Goal: Navigation & Orientation: Find specific page/section

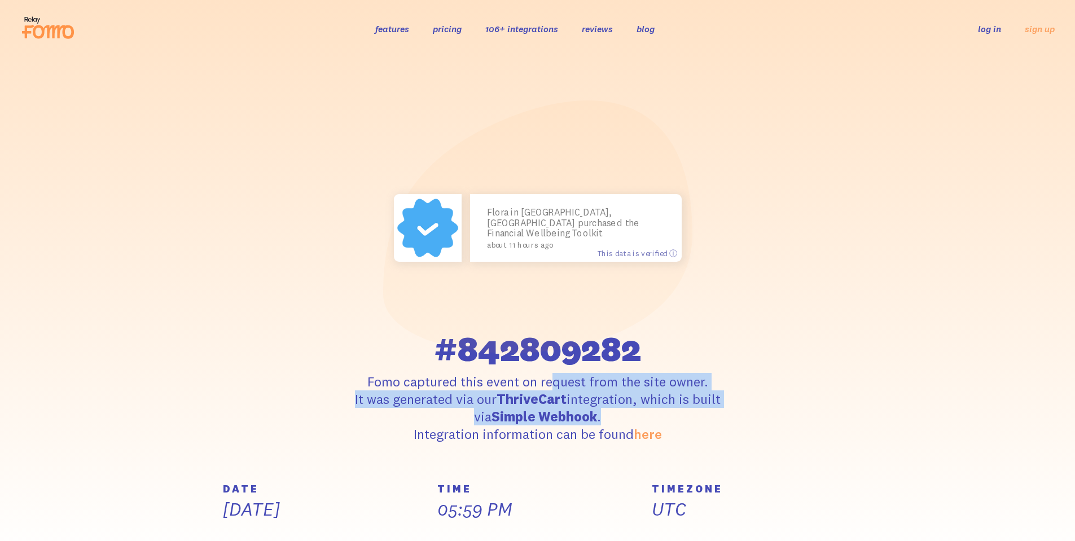
drag, startPoint x: 463, startPoint y: 385, endPoint x: 597, endPoint y: 421, distance: 139.2
click at [597, 421] on p "Fomo captured this event on request from the site owner. It was generated via o…" at bounding box center [537, 408] width 415 height 71
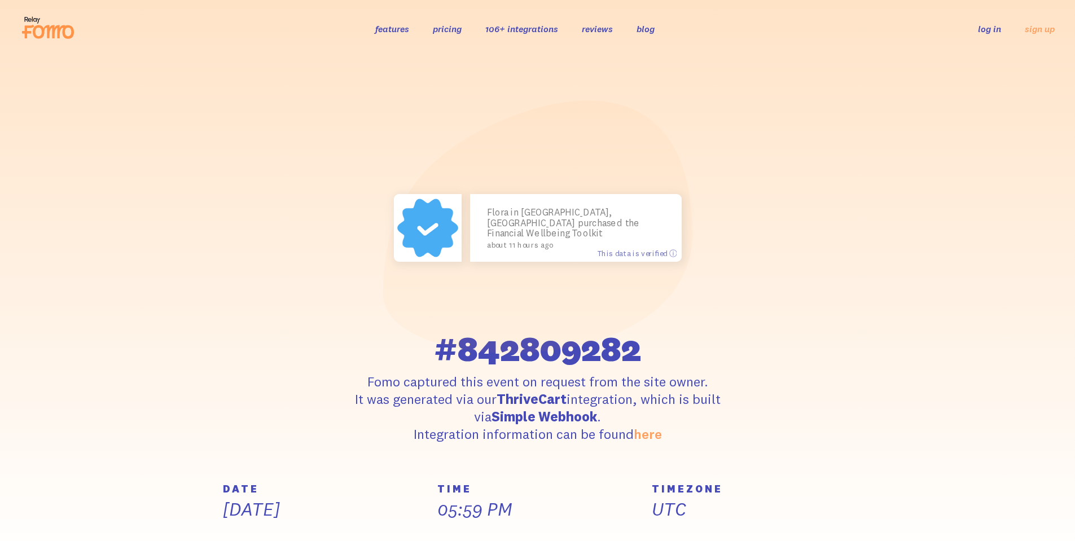
click at [425, 432] on p "Fomo captured this event on request from the site owner. It was generated via o…" at bounding box center [537, 408] width 415 height 71
drag, startPoint x: 425, startPoint y: 432, endPoint x: 678, endPoint y: 441, distance: 253.4
click at [678, 441] on p "Fomo captured this event on request from the site owner. It was generated via o…" at bounding box center [537, 408] width 415 height 71
click at [640, 436] on link "here" at bounding box center [647, 433] width 28 height 17
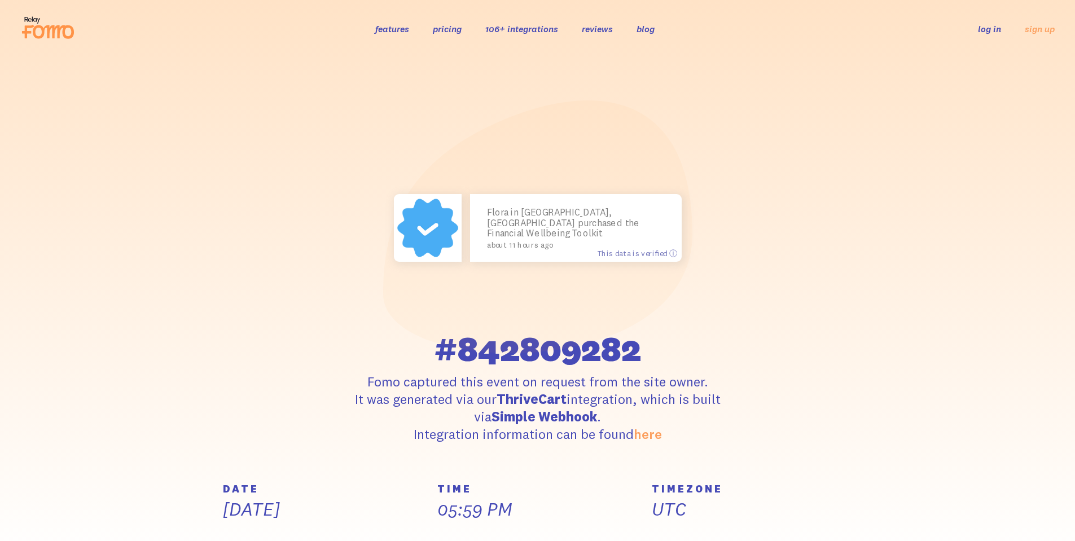
click at [41, 25] on icon at bounding box center [47, 28] width 55 height 28
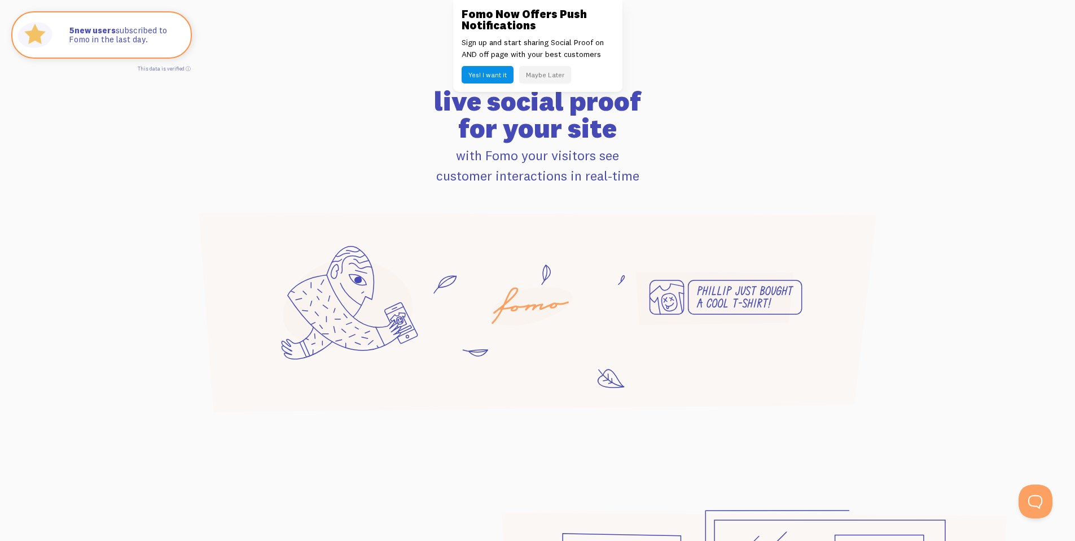
scroll to position [677, 0]
